Goal: Task Accomplishment & Management: Manage account settings

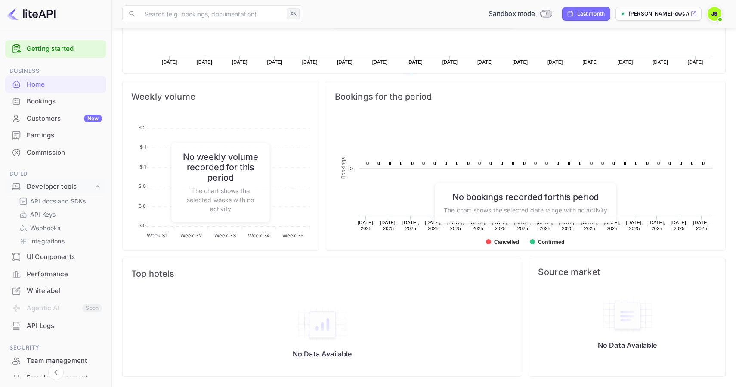
scroll to position [140, 196]
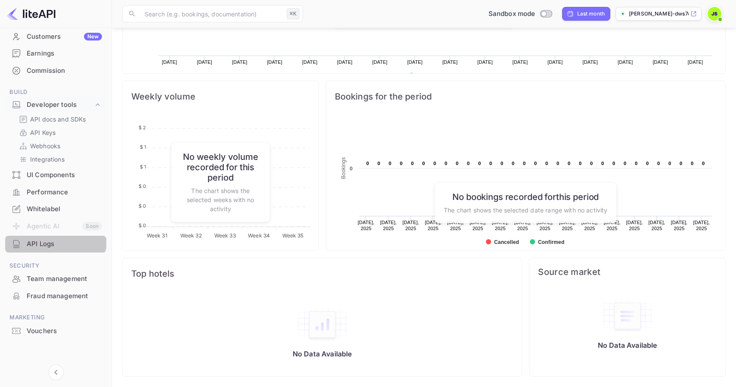
click at [44, 239] on div "API Logs" at bounding box center [64, 244] width 75 height 10
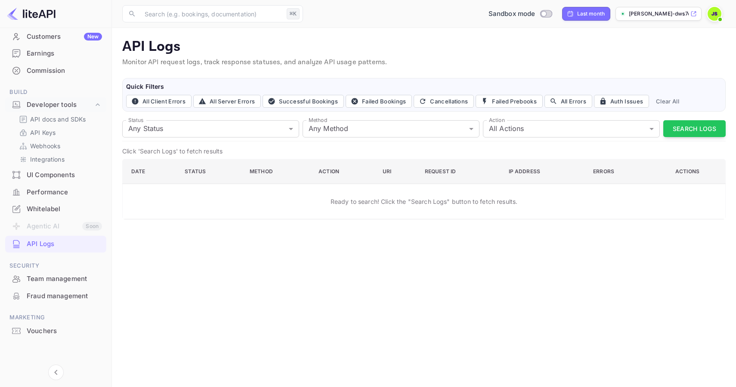
click at [21, 12] on img at bounding box center [31, 14] width 49 height 14
click at [43, 133] on p "API Keys" at bounding box center [42, 132] width 25 height 9
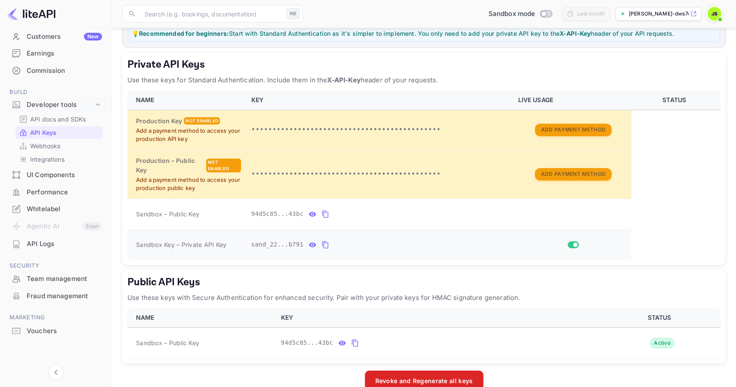
scroll to position [134, 0]
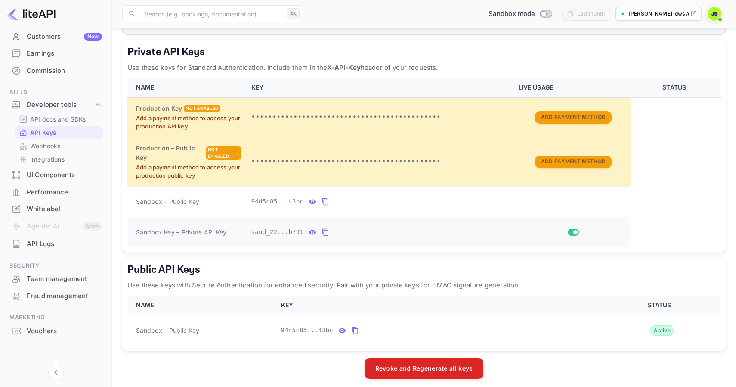
click at [325, 235] on icon "private api keys table" at bounding box center [326, 232] width 6 height 7
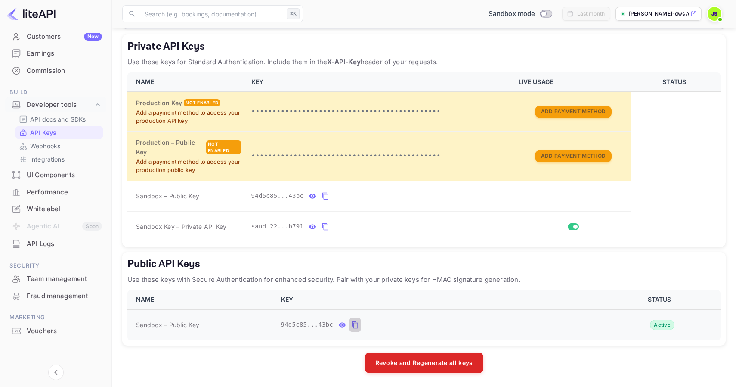
click at [357, 327] on icon "public api keys table" at bounding box center [355, 325] width 8 height 10
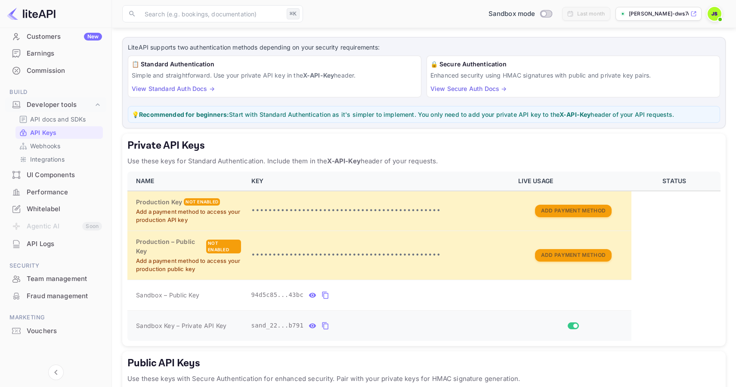
scroll to position [38, 0]
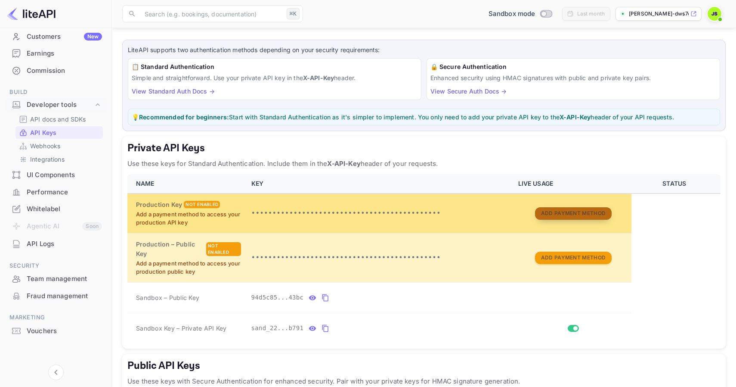
click at [560, 214] on button "Add Payment Method" at bounding box center [573, 213] width 77 height 12
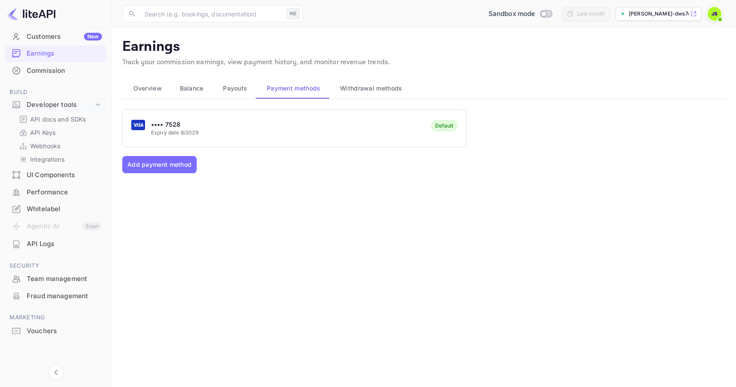
click at [214, 124] on div "•••• 7528 Expiry date 8/2029 Default" at bounding box center [295, 128] width 344 height 34
click at [236, 89] on span "Payouts" at bounding box center [235, 88] width 24 height 10
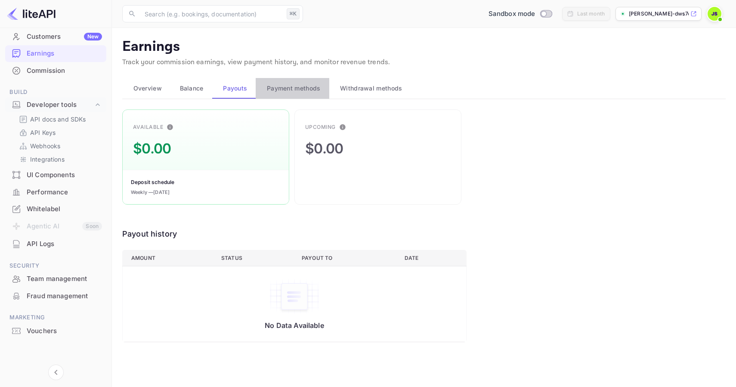
click at [283, 87] on span "Payment methods" at bounding box center [294, 88] width 54 height 10
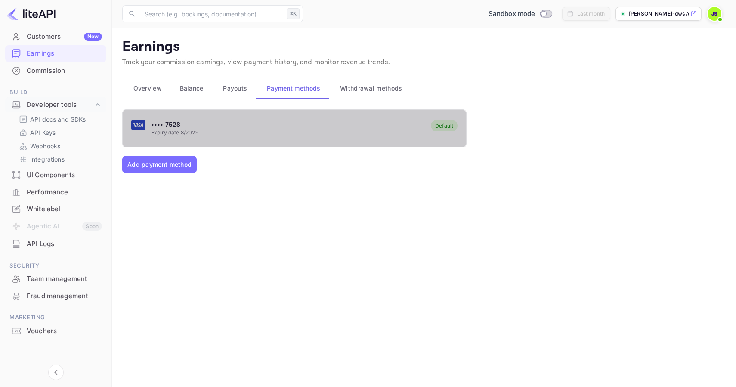
click at [250, 122] on div "•••• 7528 Expiry date 8/2029 Default" at bounding box center [295, 128] width 344 height 34
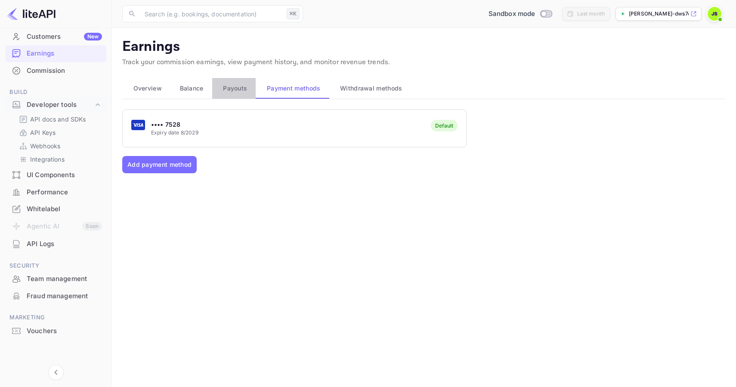
click at [239, 83] on span "Payouts" at bounding box center [235, 88] width 24 height 10
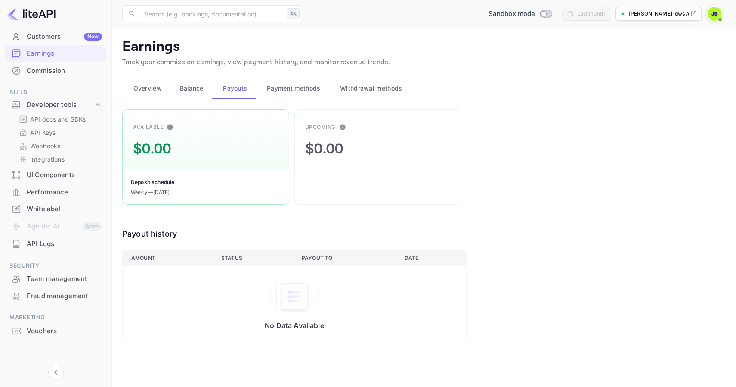
click at [189, 90] on span "Balance" at bounding box center [192, 88] width 24 height 10
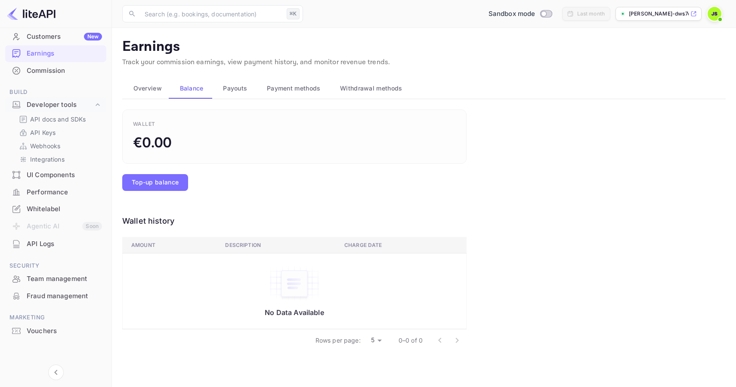
click at [150, 87] on span "Overview" at bounding box center [147, 88] width 28 height 10
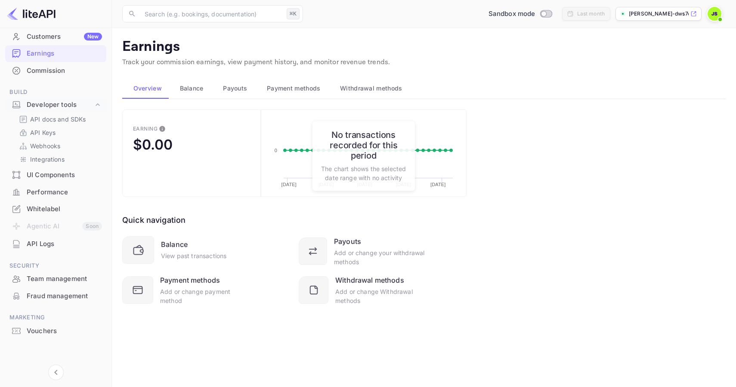
click at [61, 36] on div "Customers New" at bounding box center [64, 37] width 75 height 10
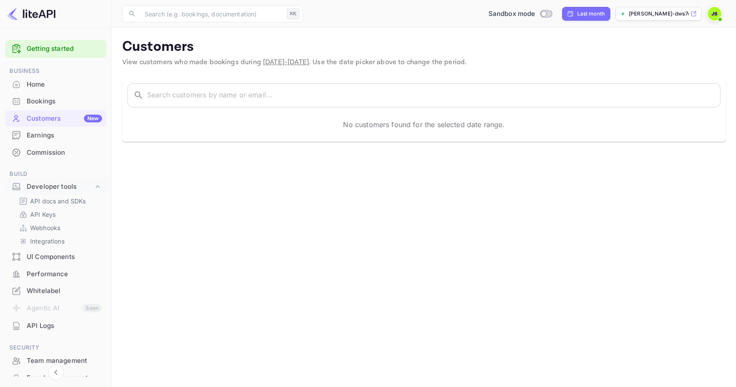
click at [53, 53] on link "Getting started" at bounding box center [64, 49] width 75 height 10
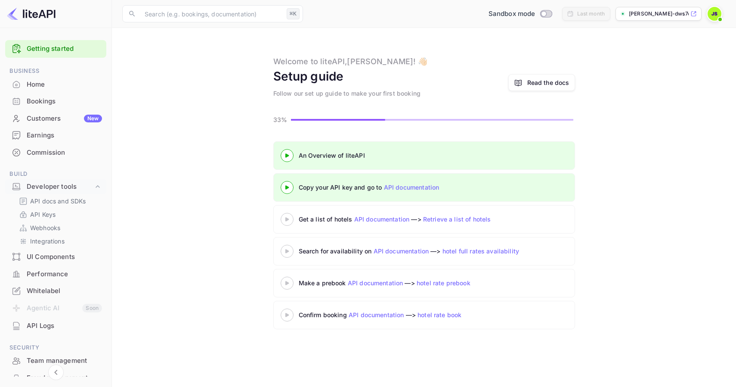
click at [66, 85] on div "Home" at bounding box center [64, 85] width 75 height 10
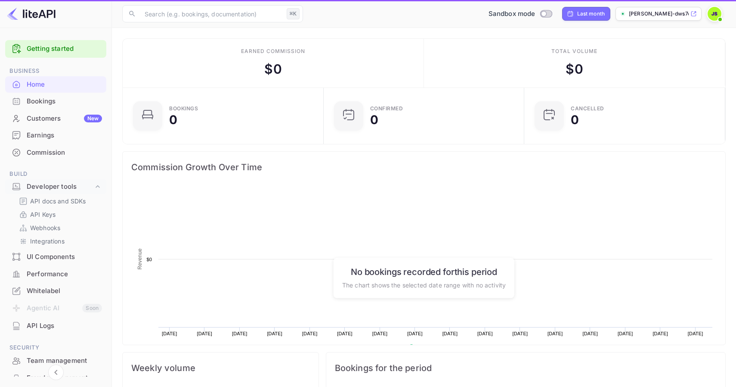
scroll to position [140, 196]
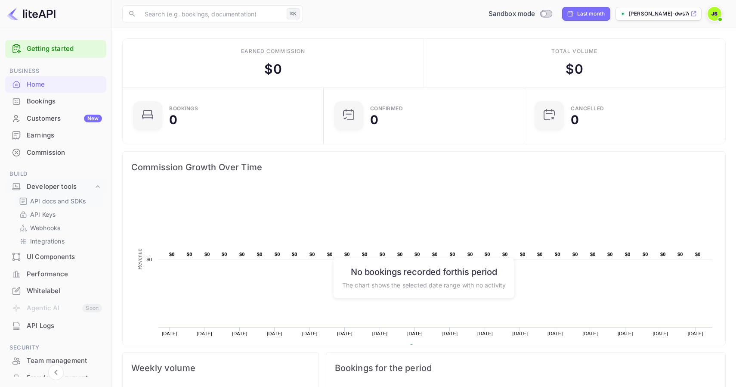
click at [65, 199] on p "API docs and SDKs" at bounding box center [58, 200] width 56 height 9
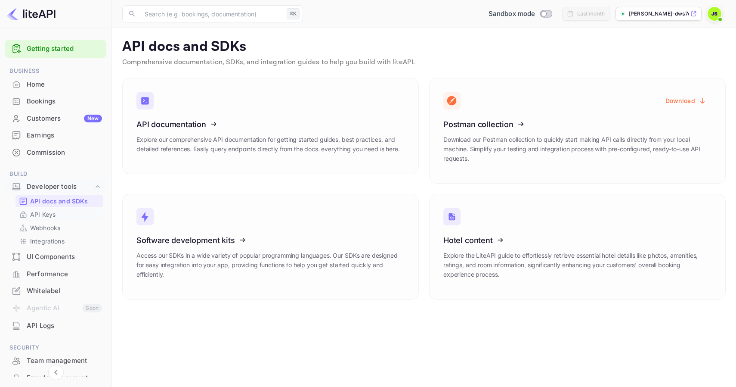
click at [62, 212] on link "API Keys" at bounding box center [59, 214] width 81 height 9
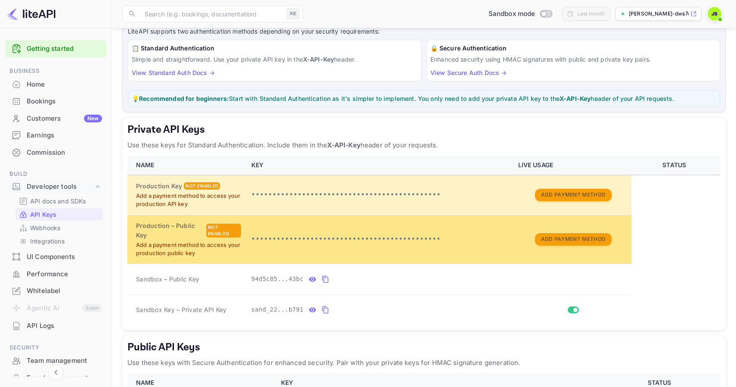
scroll to position [66, 0]
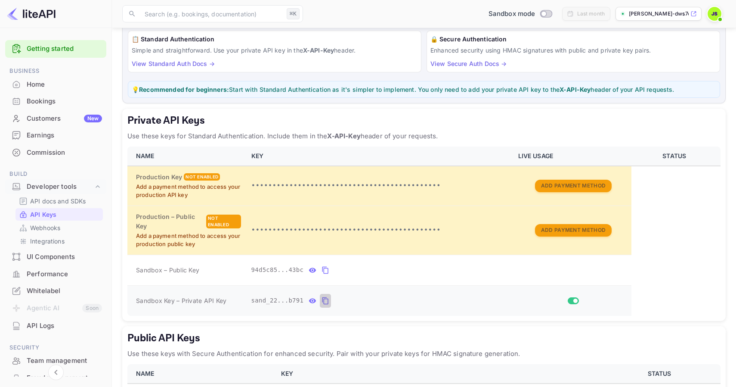
click at [326, 298] on icon "private api keys table" at bounding box center [326, 300] width 6 height 7
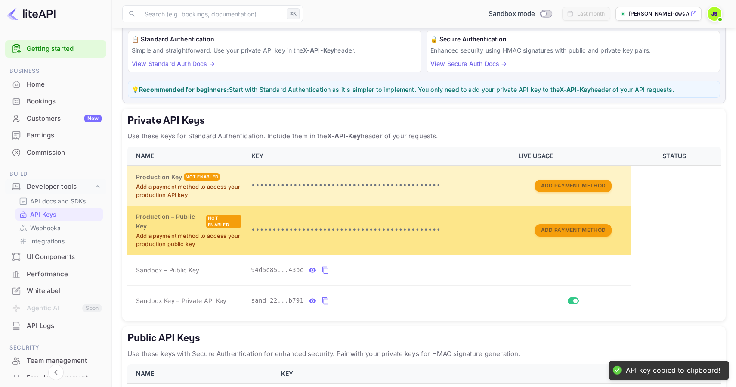
click at [505, 230] on p "•••••••••••••••••••••••••••••••••••••••••••••" at bounding box center [379, 230] width 257 height 10
click at [560, 232] on button "Add Payment Method" at bounding box center [573, 230] width 77 height 12
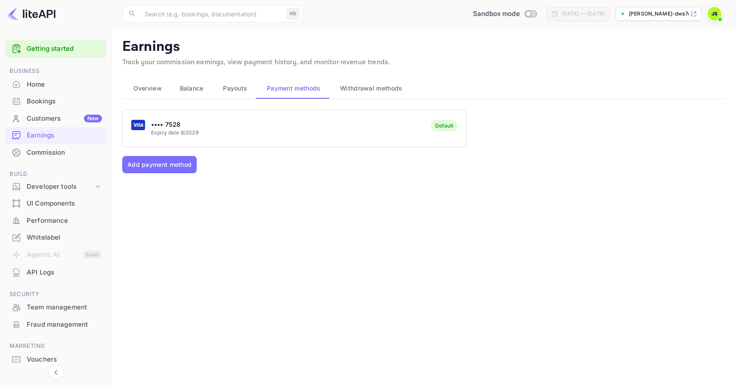
click at [714, 17] on img at bounding box center [715, 14] width 14 height 14
click at [651, 84] on div "Logout" at bounding box center [673, 89] width 99 height 21
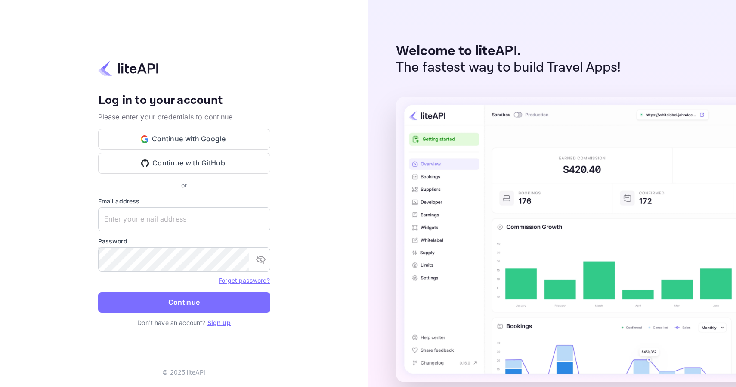
type input "[PERSON_NAME][EMAIL_ADDRESS][DOMAIN_NAME]"
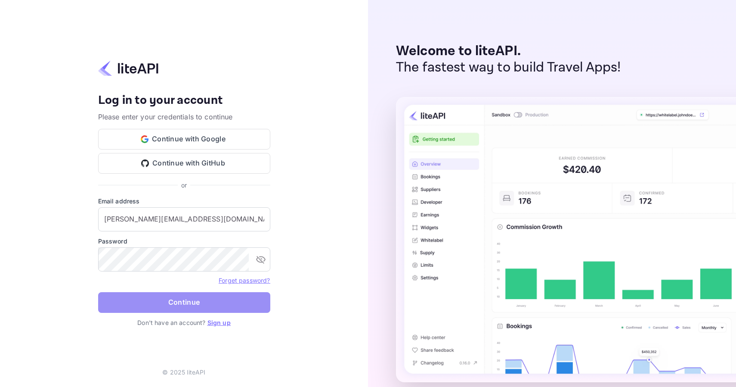
click at [198, 301] on button "Continue" at bounding box center [184, 302] width 172 height 21
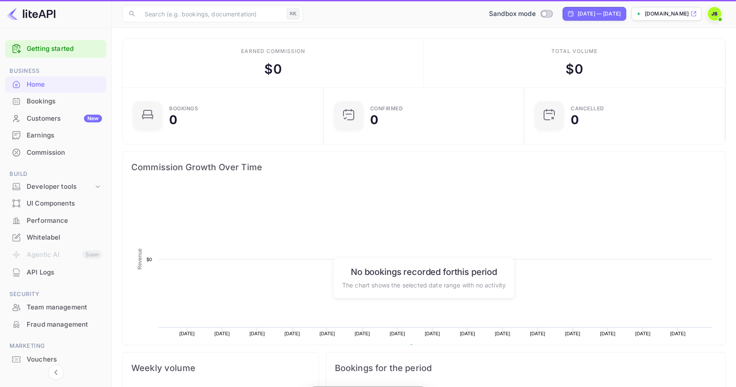
scroll to position [140, 196]
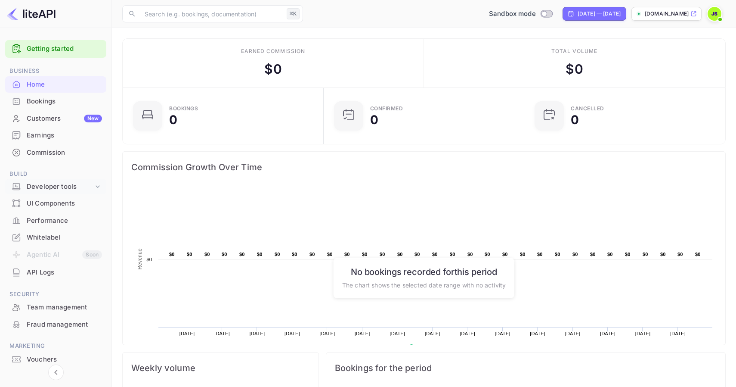
click at [90, 192] on div "Developer tools" at bounding box center [55, 186] width 101 height 15
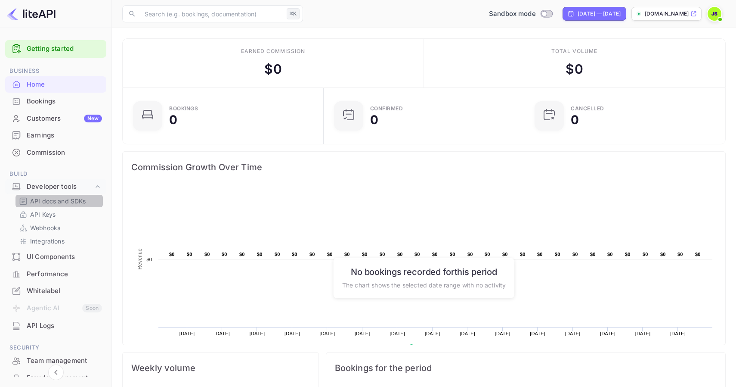
click at [62, 205] on p "API docs and SDKs" at bounding box center [58, 200] width 56 height 9
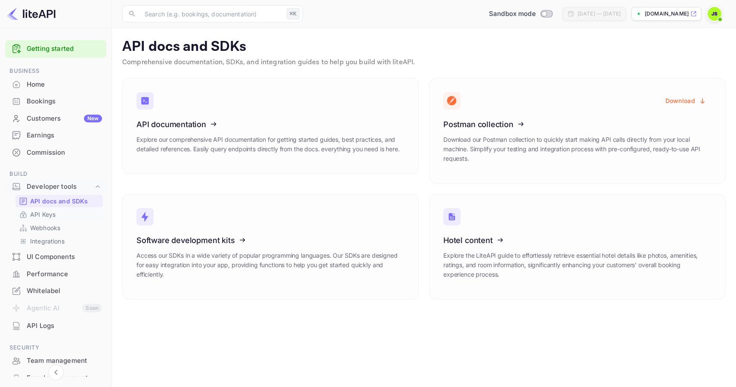
click at [55, 217] on p "API Keys" at bounding box center [42, 214] width 25 height 9
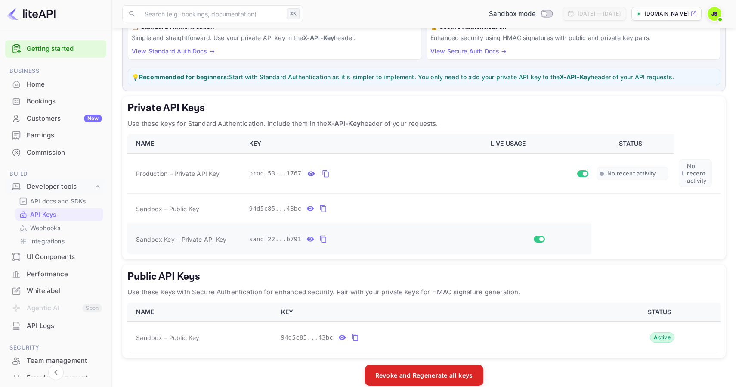
scroll to position [83, 0]
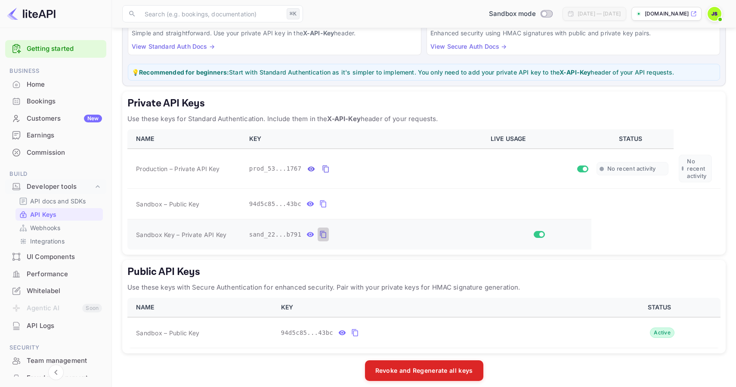
click at [326, 233] on icon "private api keys table" at bounding box center [323, 234] width 6 height 7
click at [320, 169] on button "private api keys table" at bounding box center [326, 169] width 13 height 16
click at [321, 234] on icon "private api keys table" at bounding box center [324, 234] width 8 height 10
